Goal: Navigation & Orientation: Find specific page/section

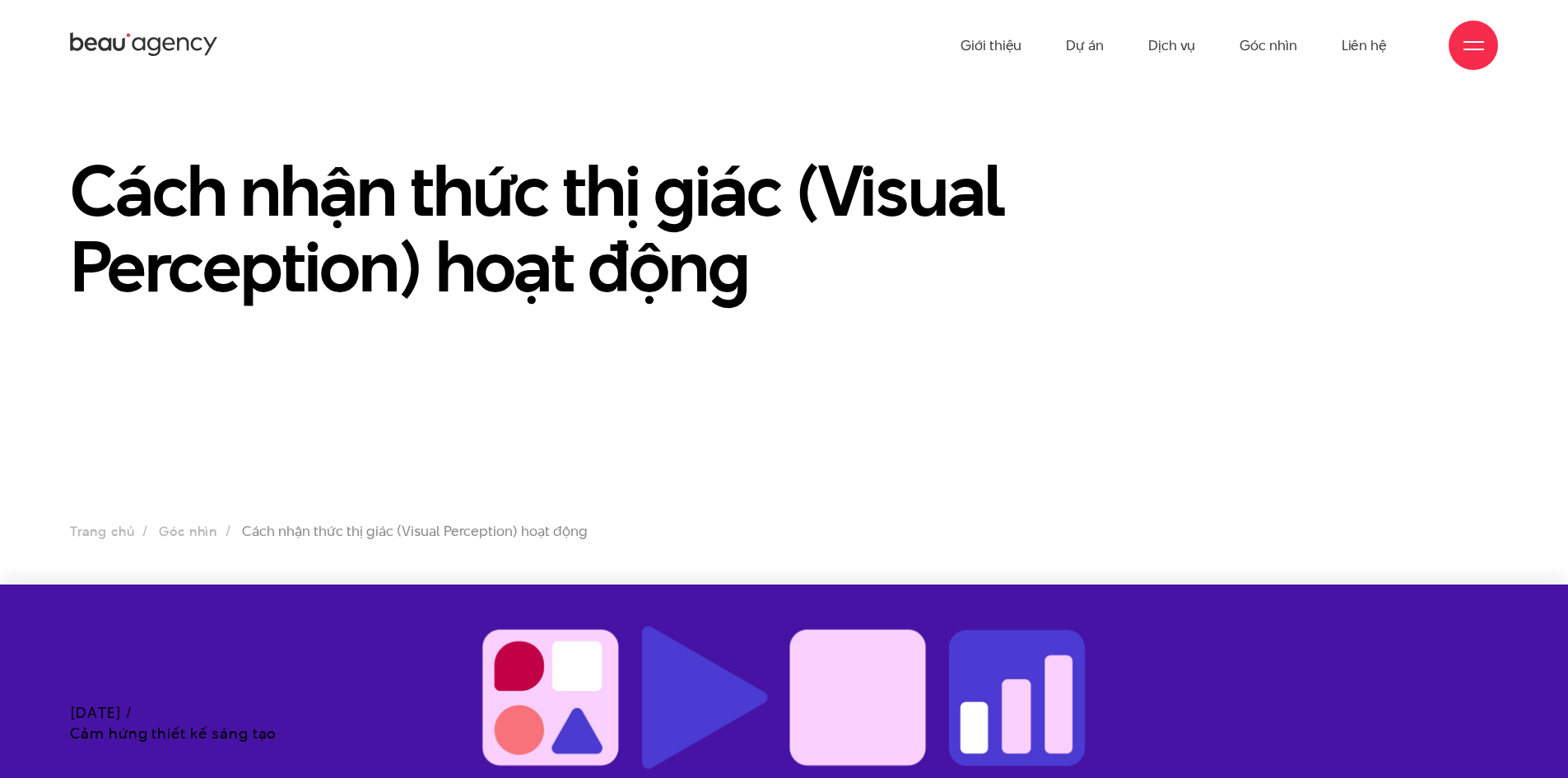
click at [169, 36] on icon at bounding box center [144, 44] width 148 height 28
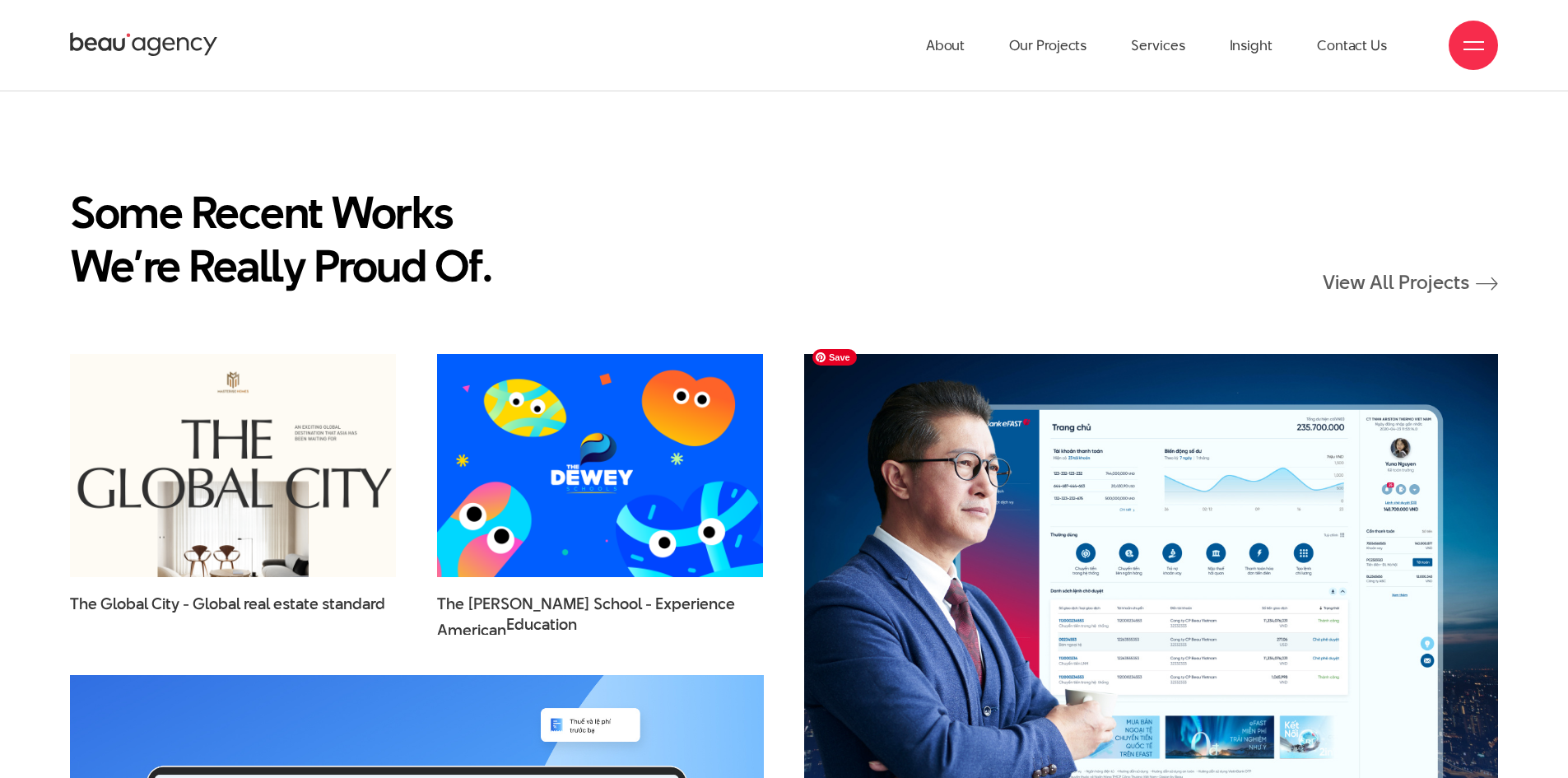
scroll to position [2223, 0]
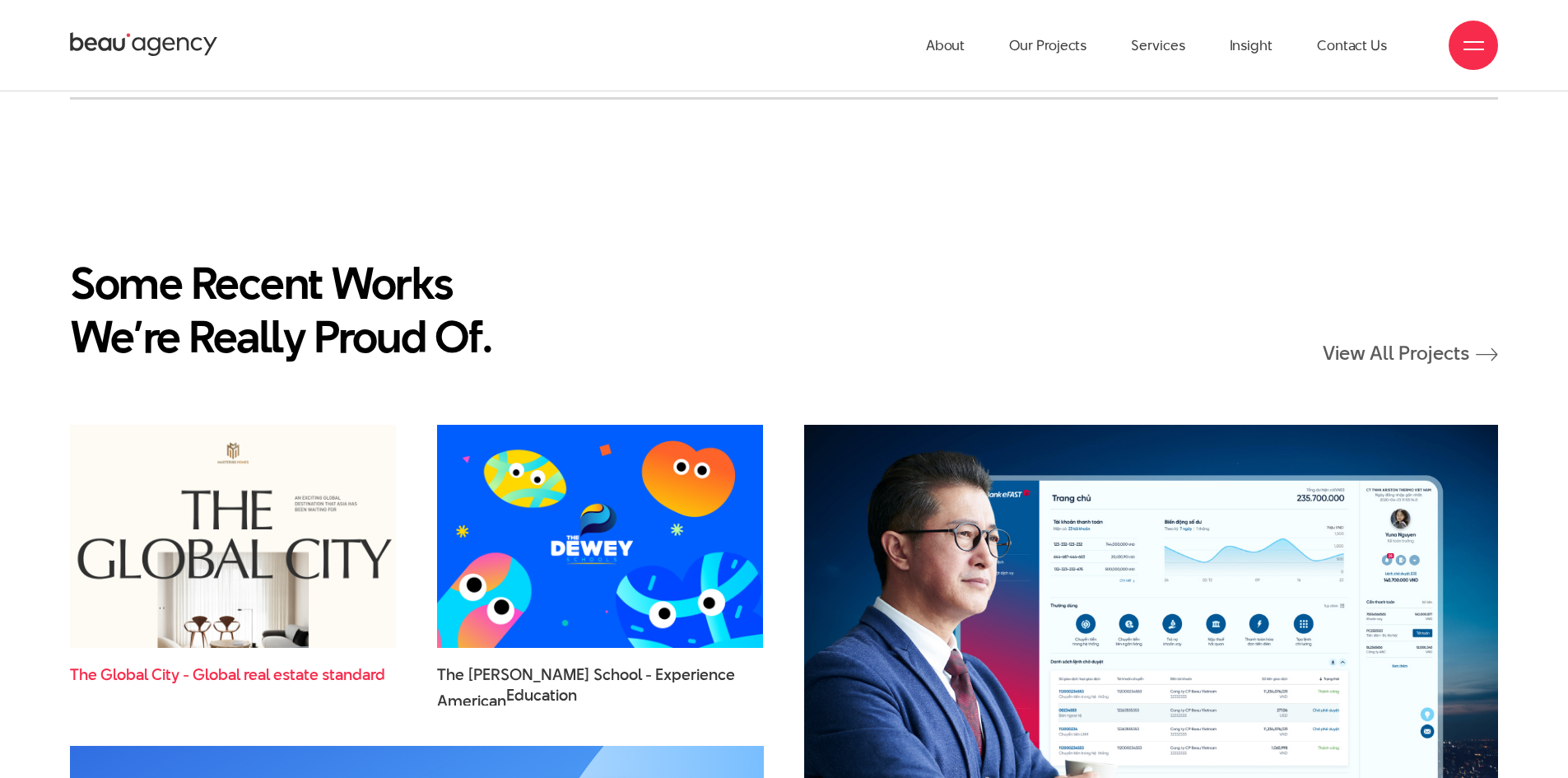
click at [247, 664] on span "real" at bounding box center [256, 675] width 27 height 22
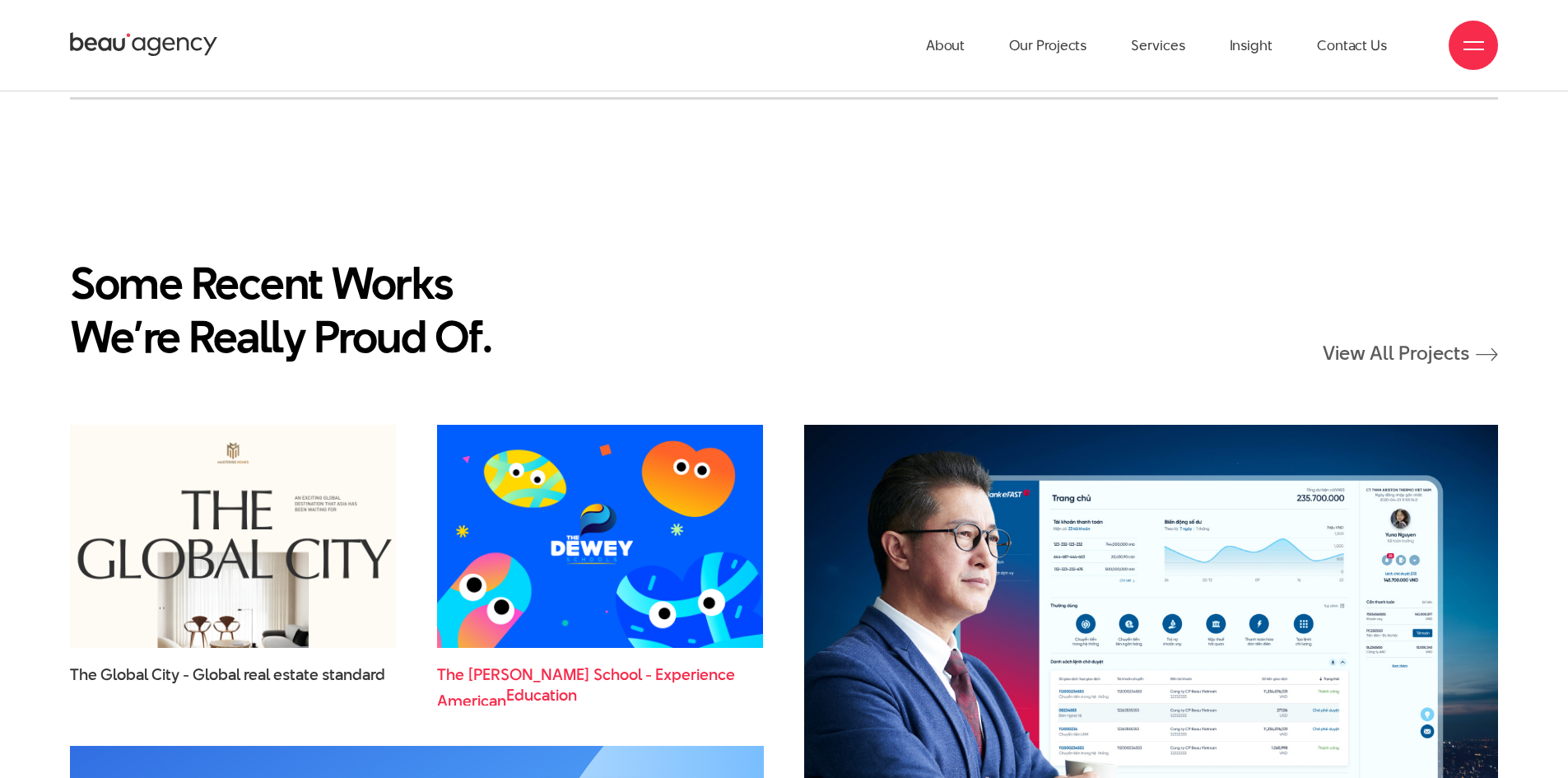
click at [573, 667] on span "The Dewey School - Experience American Education" at bounding box center [600, 685] width 326 height 41
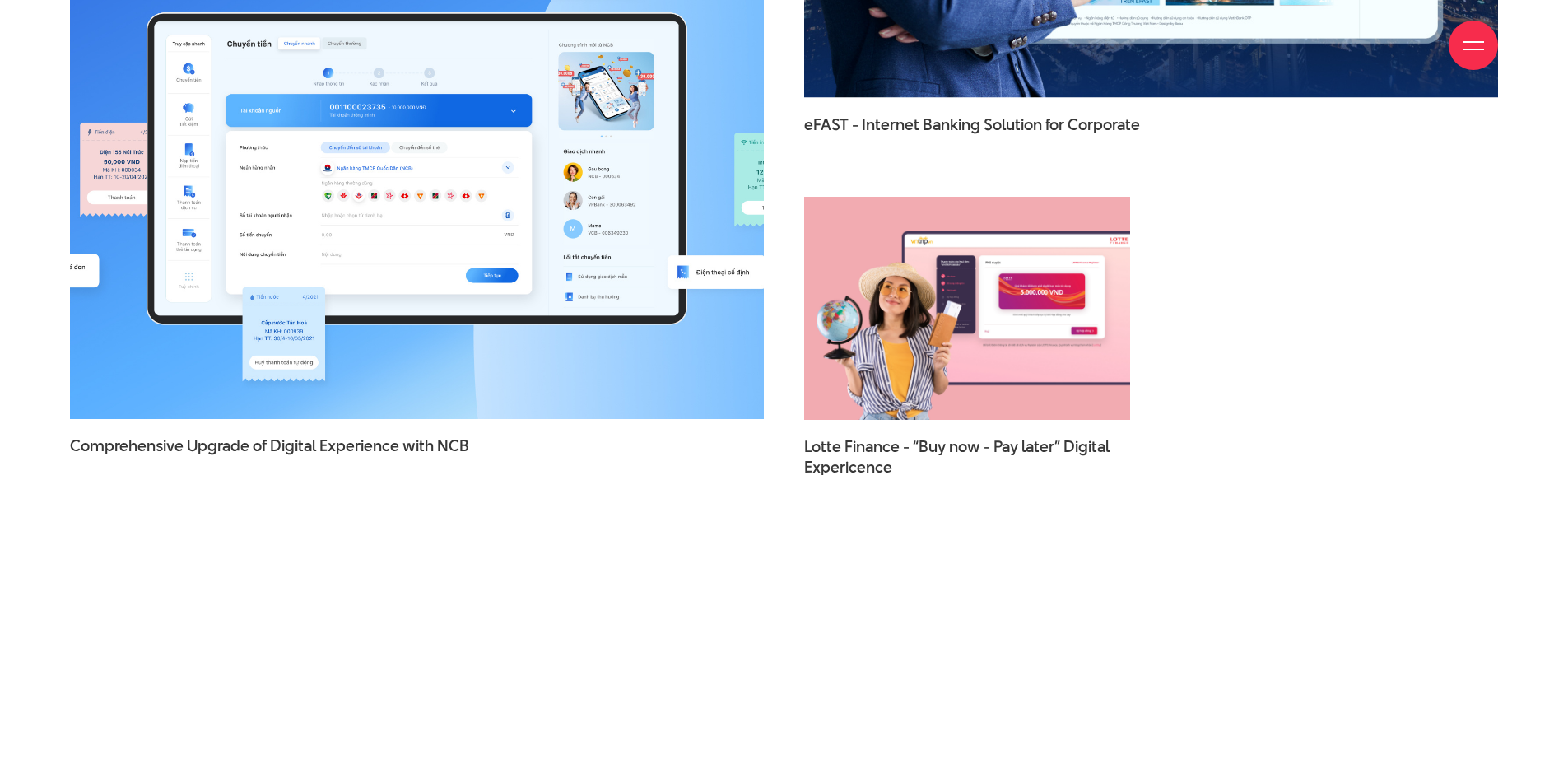
scroll to position [3293, 0]
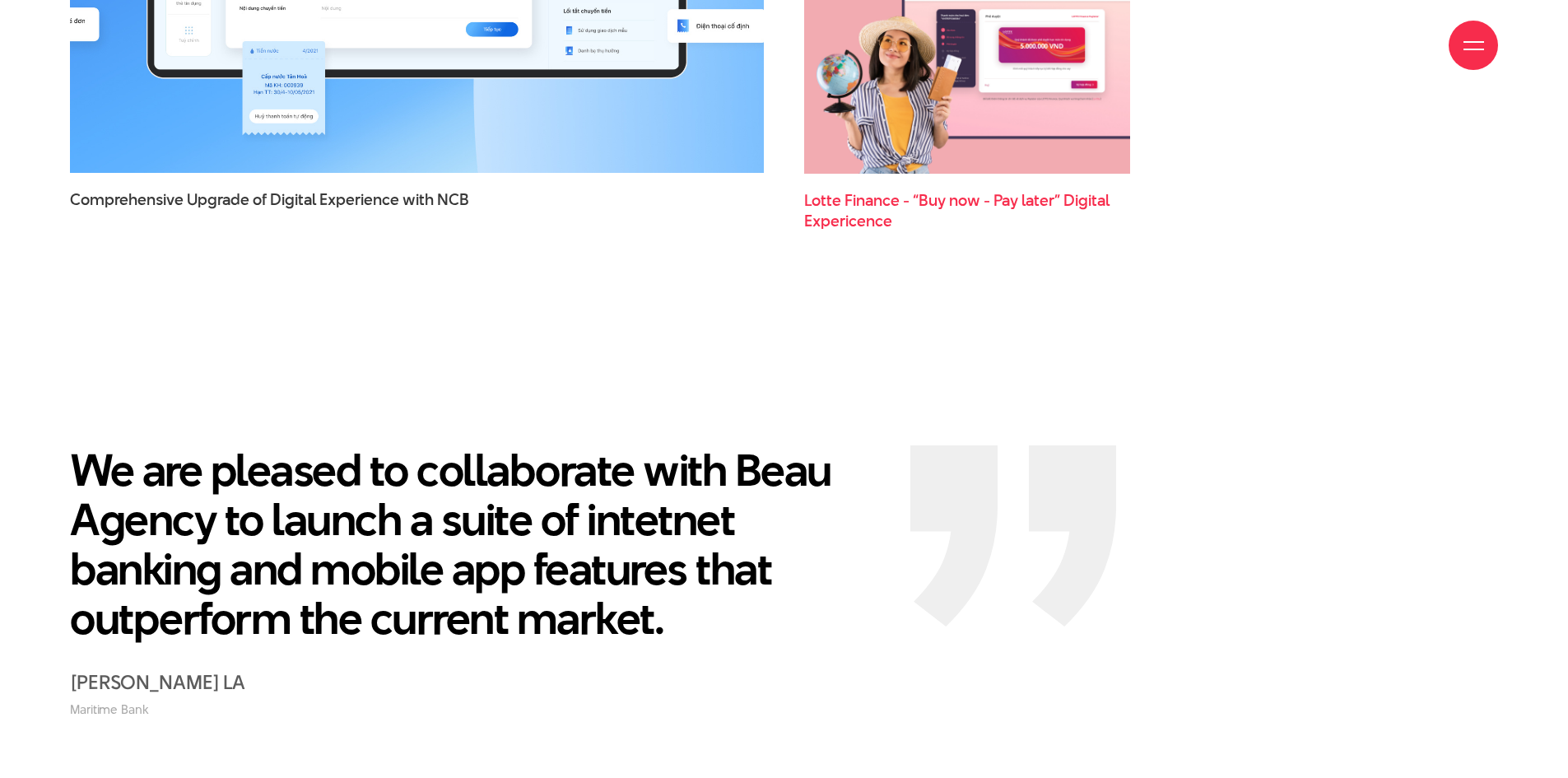
click at [864, 211] on span "Expericence" at bounding box center [848, 221] width 88 height 21
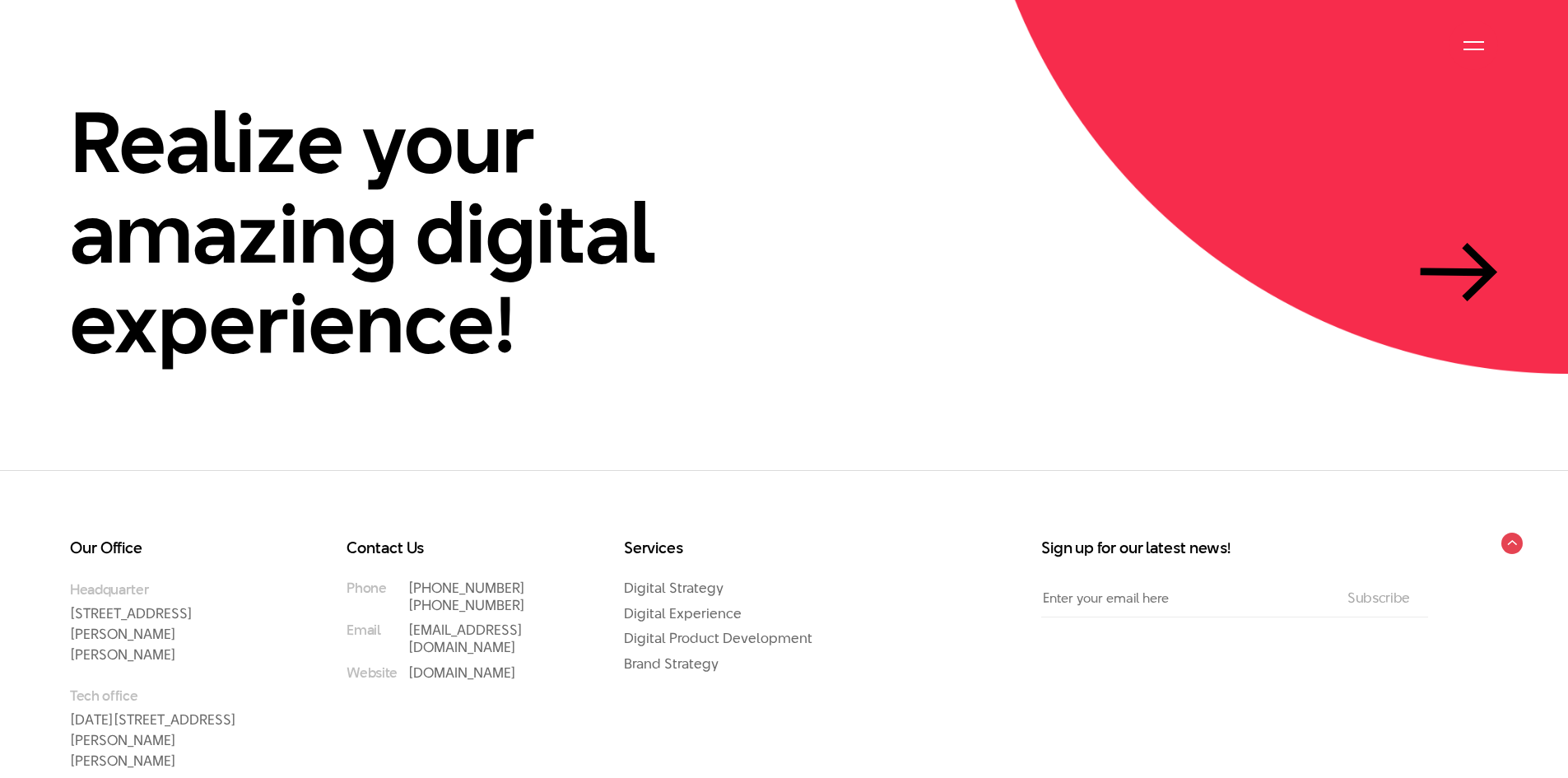
scroll to position [5220, 0]
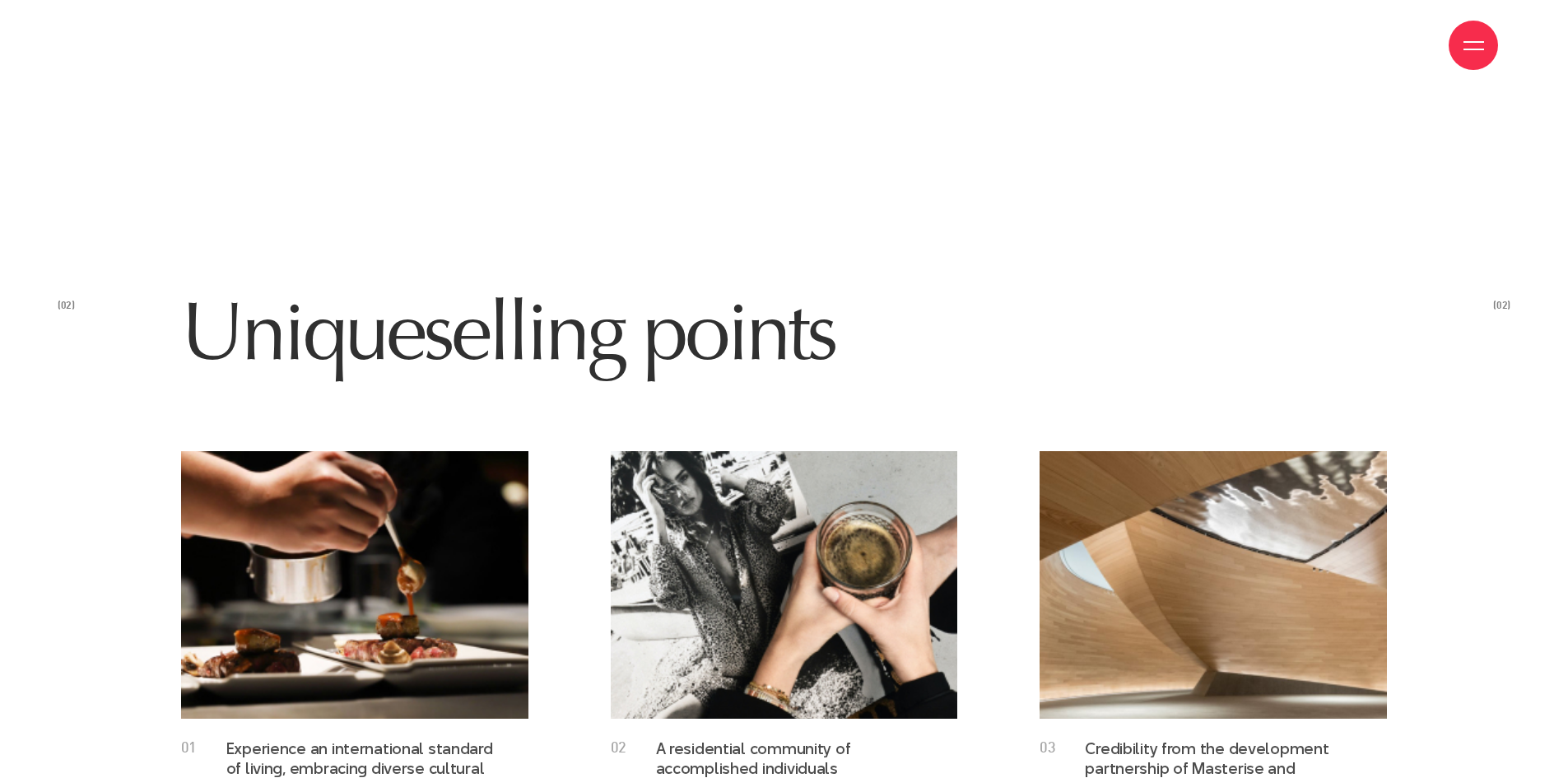
scroll to position [4281, 0]
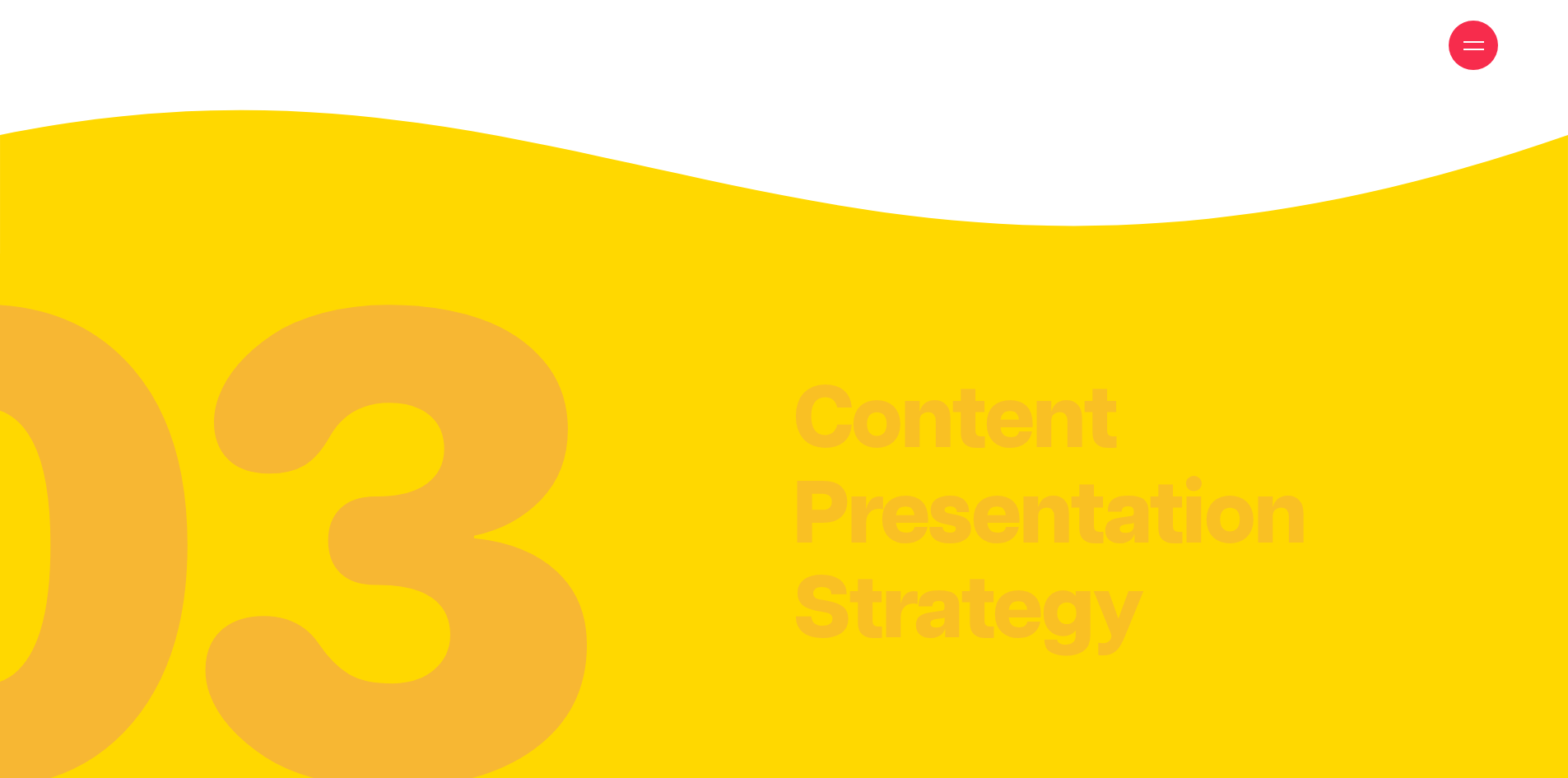
scroll to position [18030, 0]
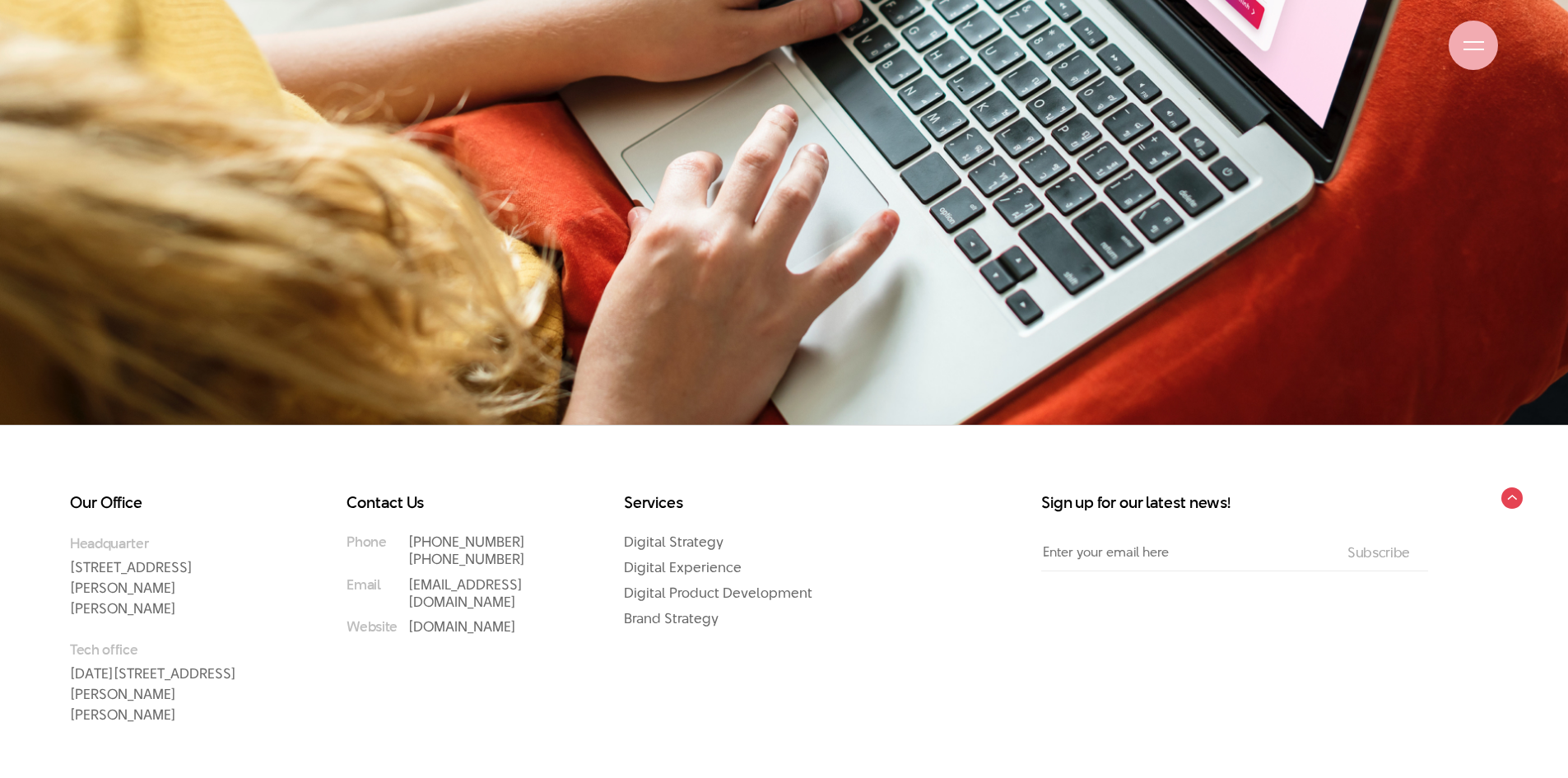
scroll to position [12756, 0]
